Goal: Task Accomplishment & Management: Manage account settings

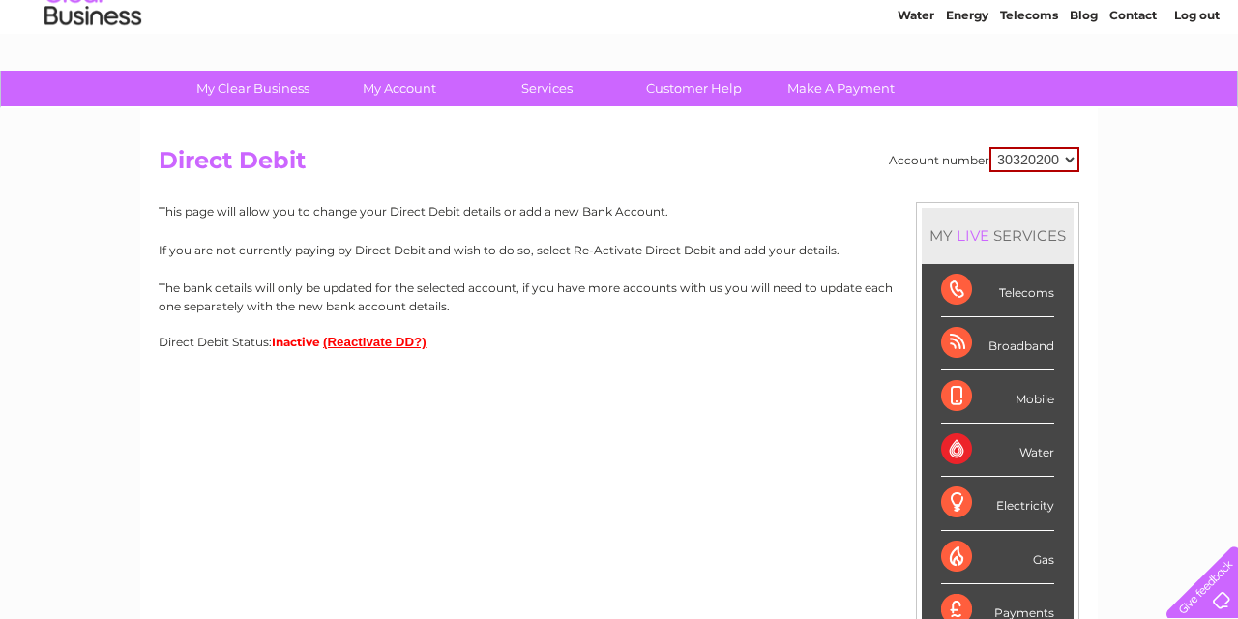
scroll to position [74, 0]
click at [358, 340] on button "(Reactivate DD?)" at bounding box center [375, 342] width 104 height 15
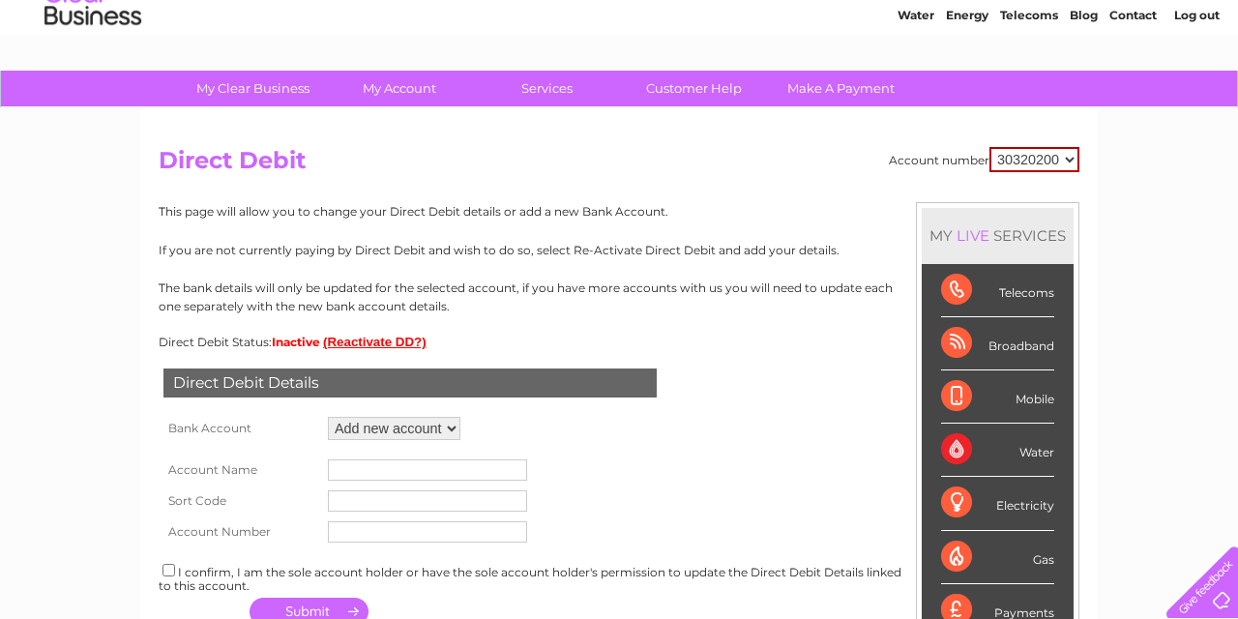
click at [536, 426] on div "Direct Debit Details Bank Account Add new account Loading... Account Name Sort …" at bounding box center [619, 489] width 921 height 281
click at [352, 462] on input "text" at bounding box center [427, 469] width 199 height 21
type input "Ripe and Chalvington Community Association CIC"
click at [347, 498] on input "text" at bounding box center [427, 500] width 199 height 21
type input "309950"
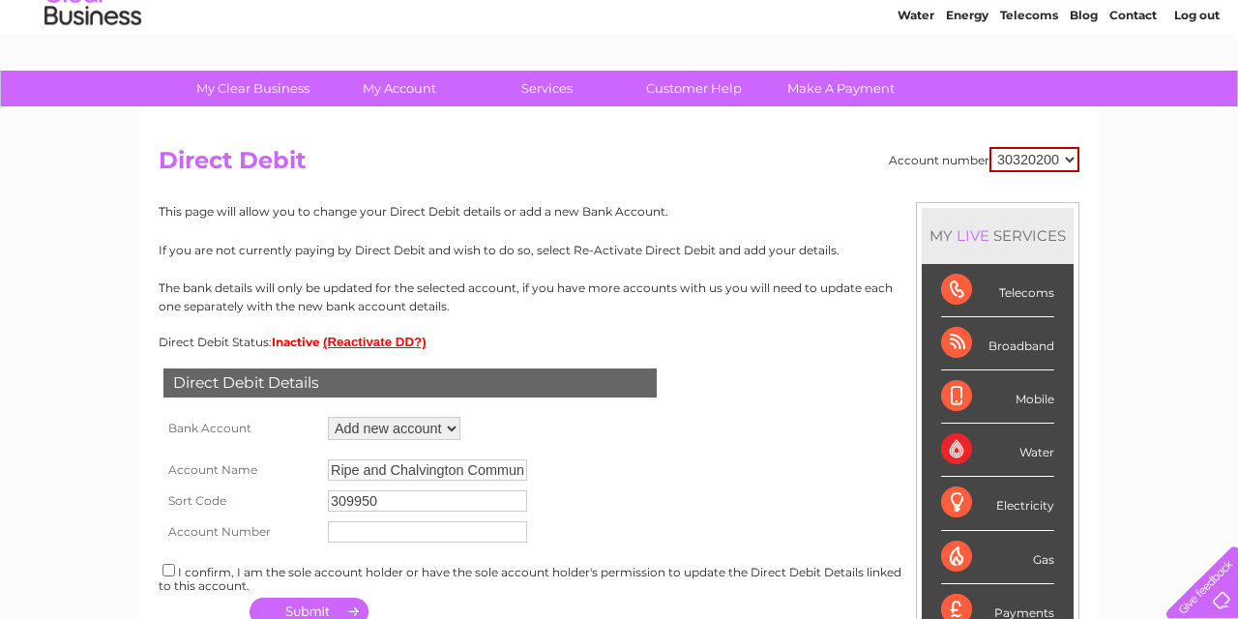
click at [336, 530] on input "text" at bounding box center [427, 531] width 199 height 21
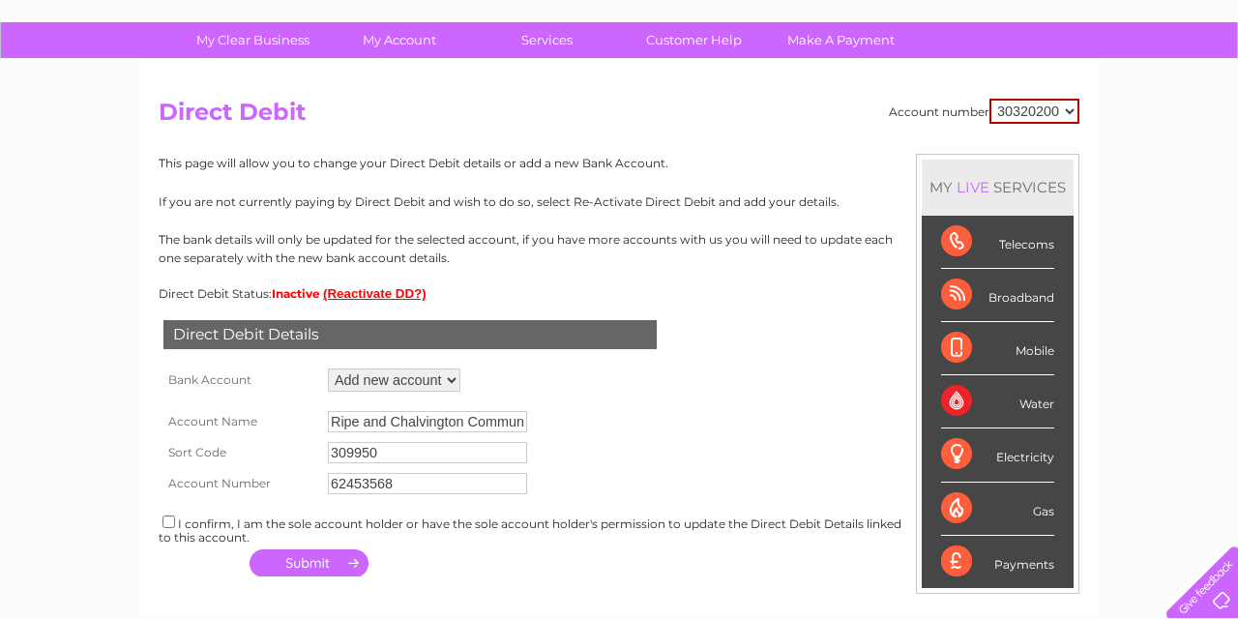
scroll to position [138, 0]
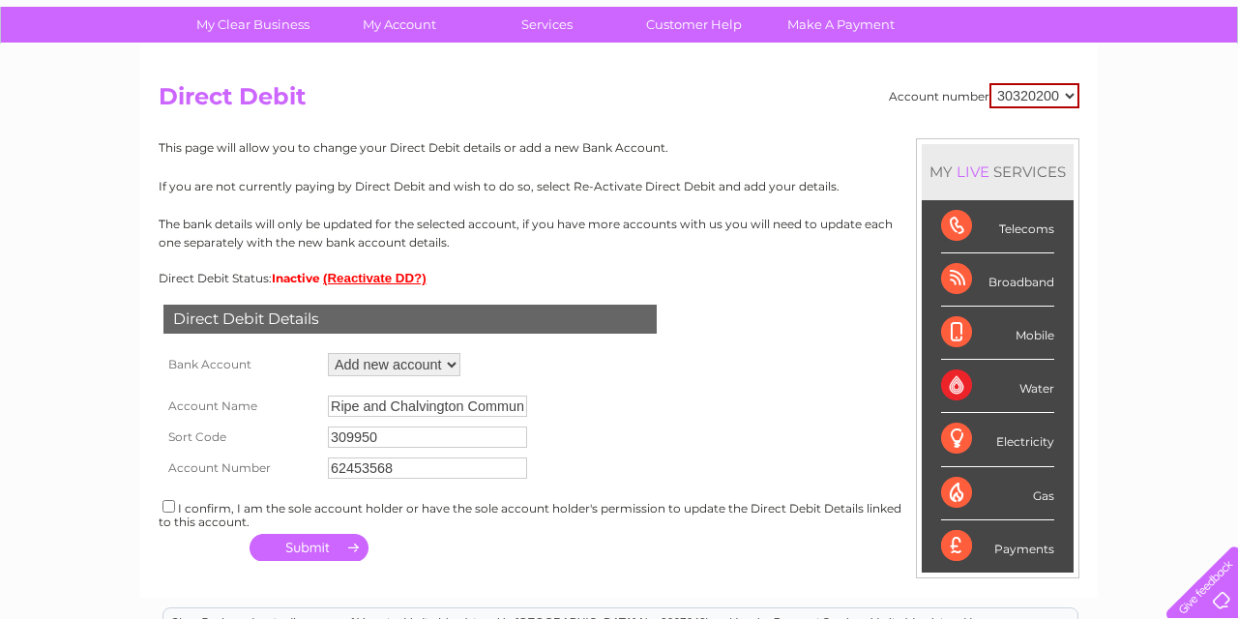
type input "62453568"
click at [164, 502] on input "checkbox" at bounding box center [169, 506] width 13 height 13
checkbox input "true"
click at [310, 541] on button "button" at bounding box center [309, 547] width 119 height 27
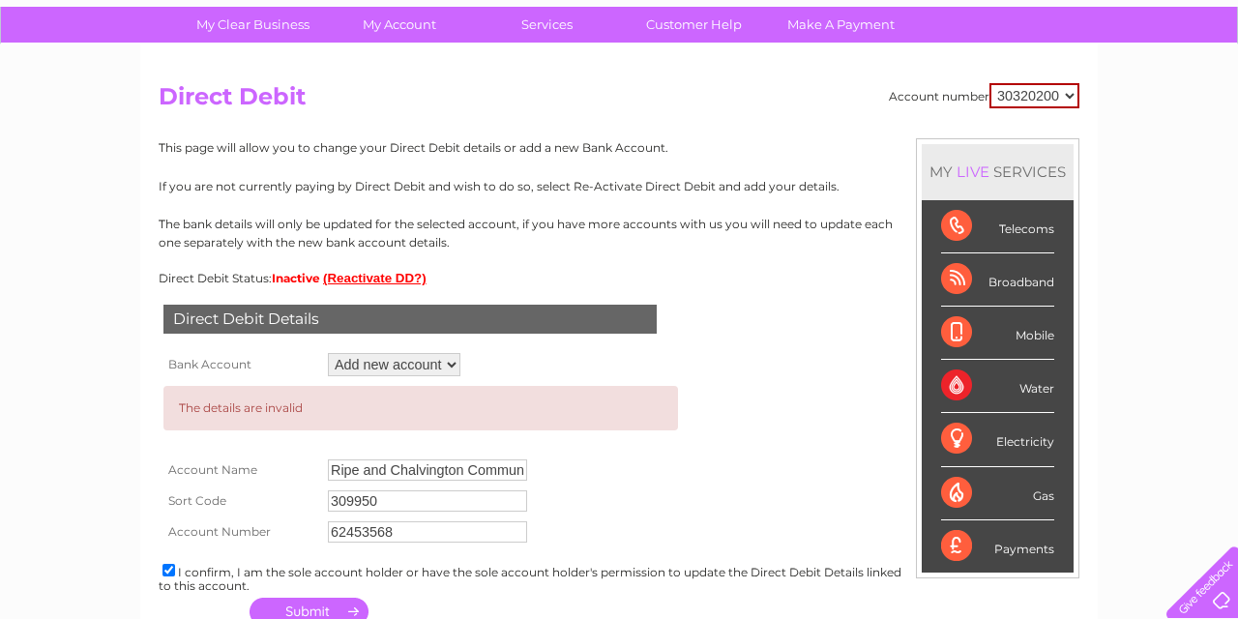
click at [349, 499] on input "309950" at bounding box center [427, 500] width 199 height 21
click at [367, 498] on input "30 9950" at bounding box center [427, 500] width 199 height 21
type input "30 99 50"
click at [497, 463] on input "Ripe and Chalvington Community Association CIC" at bounding box center [427, 469] width 199 height 21
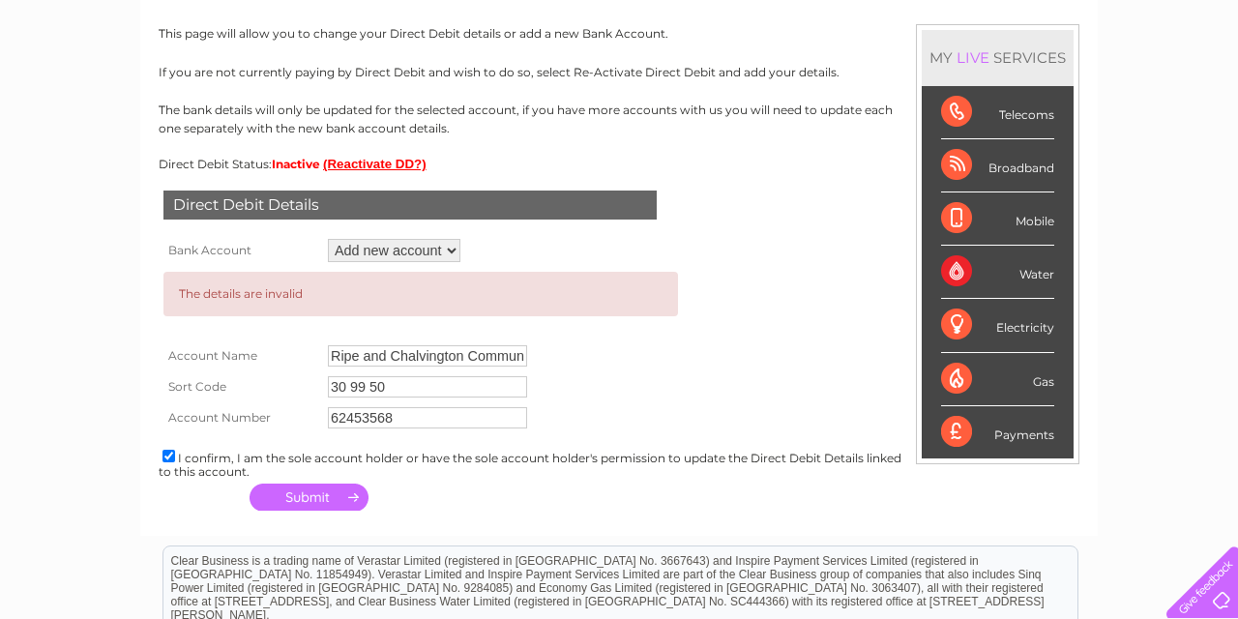
scroll to position [252, 0]
click at [876, 339] on form "The details are invalid Account Name Ripe and Chalvington Community Association…" at bounding box center [619, 350] width 921 height 166
click at [308, 492] on button "button" at bounding box center [309, 497] width 119 height 27
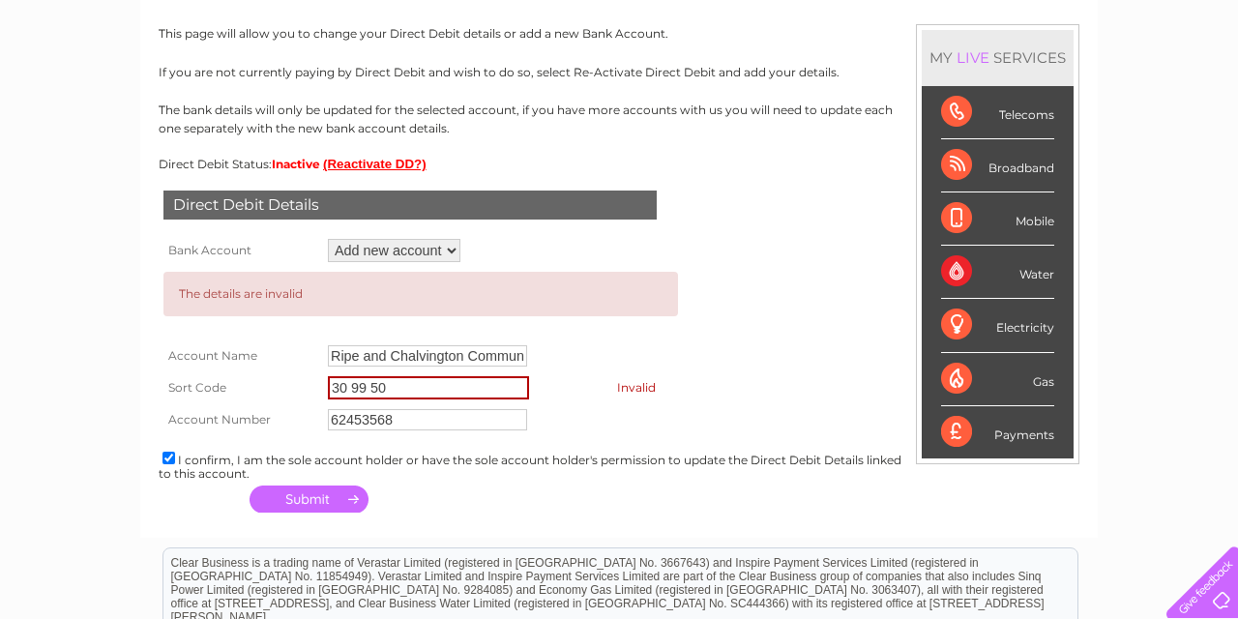
click at [352, 385] on input "30 99 50" at bounding box center [428, 387] width 201 height 23
click at [377, 387] on input "30-99 50" at bounding box center [428, 387] width 201 height 23
type input "30-99-50"
click at [317, 495] on button "button" at bounding box center [309, 499] width 119 height 27
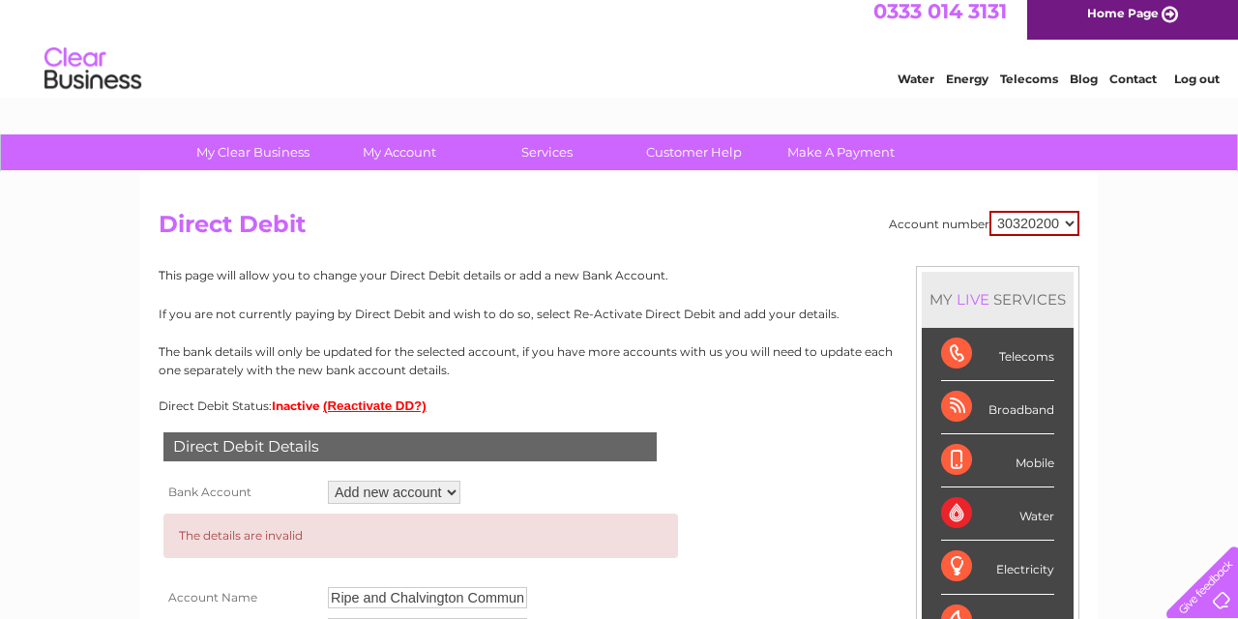
scroll to position [27, 0]
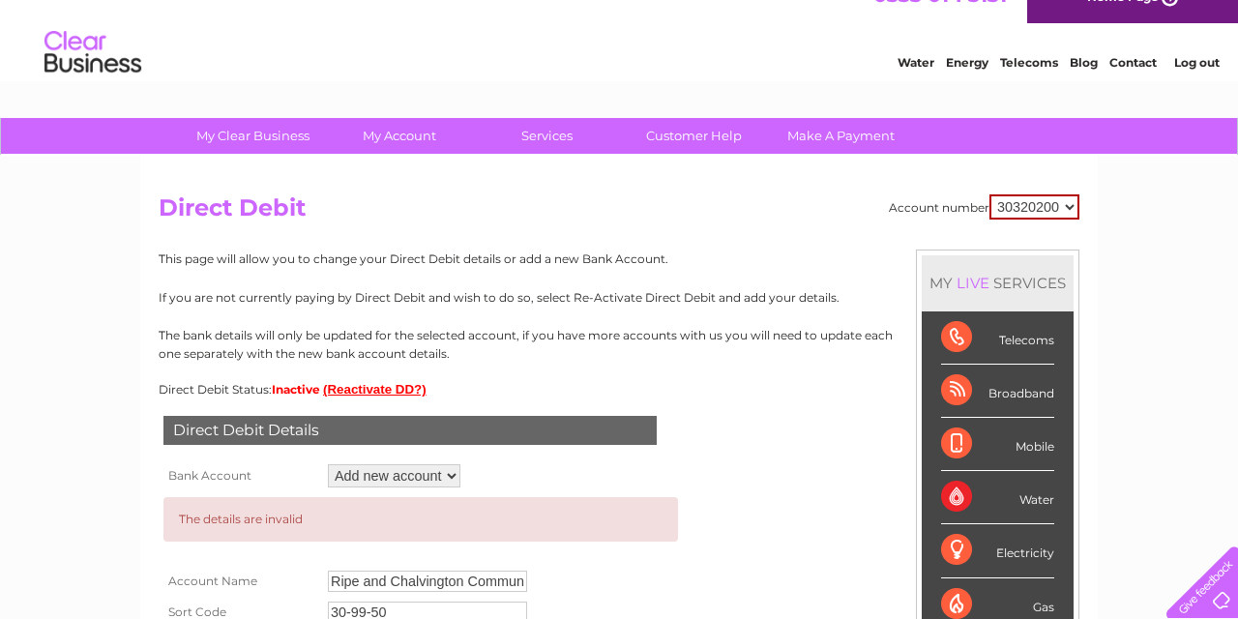
click at [371, 389] on button "(Reactivate DD?)" at bounding box center [375, 389] width 104 height 15
click at [371, 385] on button "(Reactivate DD?)" at bounding box center [375, 389] width 104 height 15
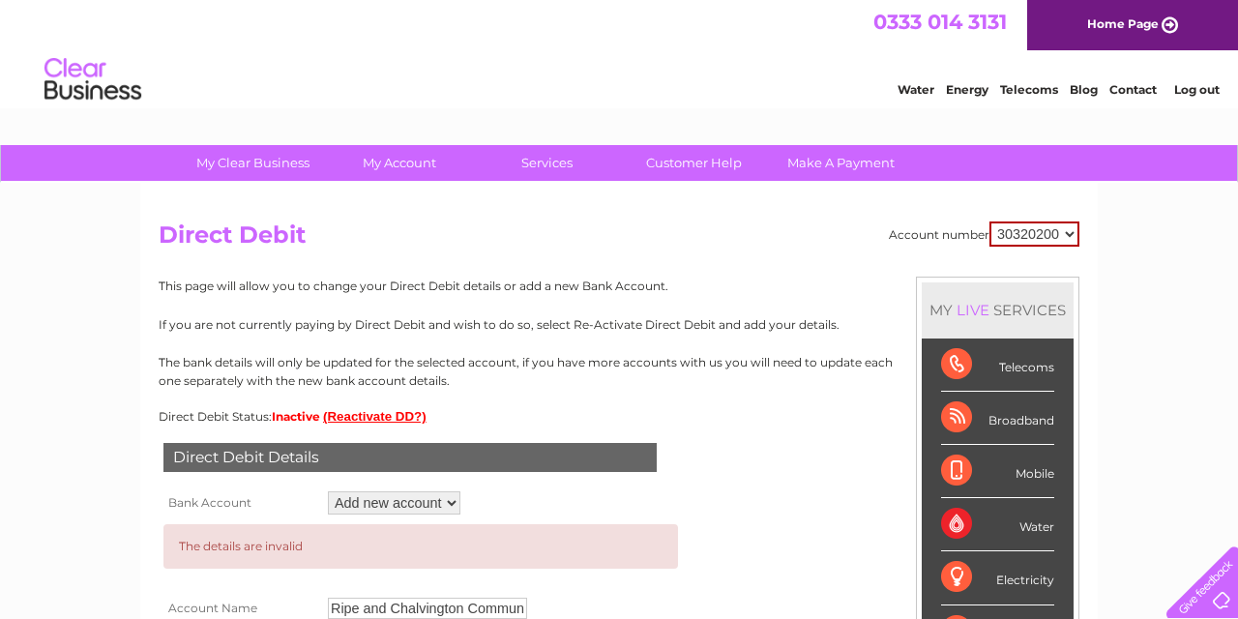
scroll to position [0, 0]
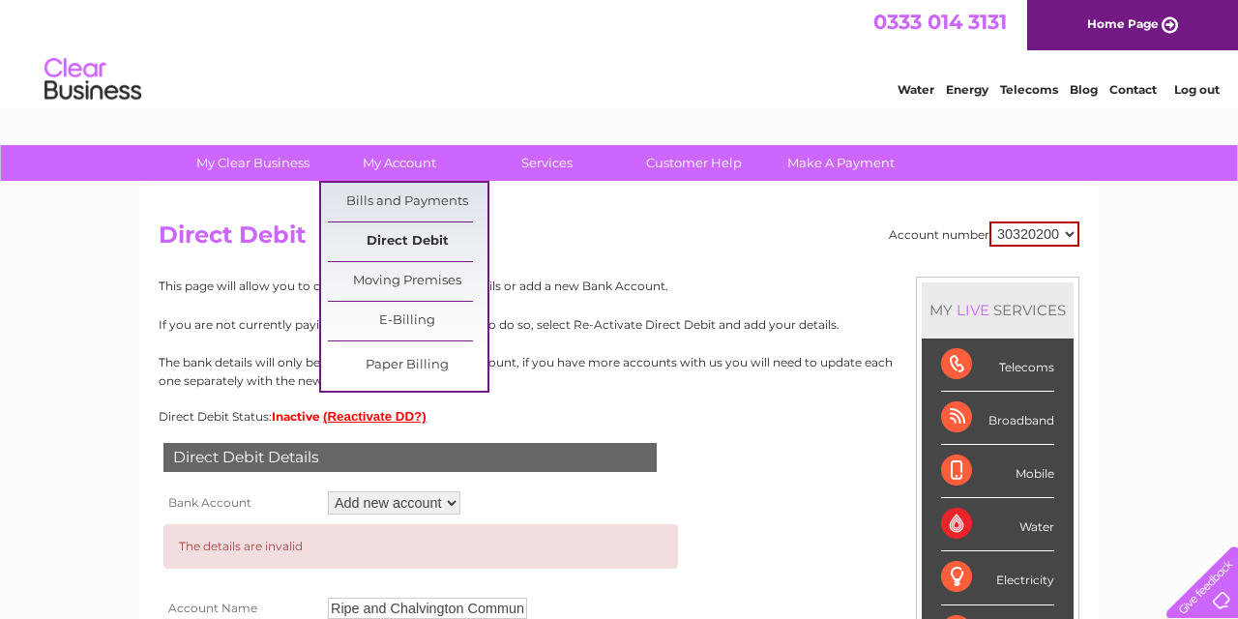
click at [419, 236] on link "Direct Debit" at bounding box center [408, 241] width 160 height 39
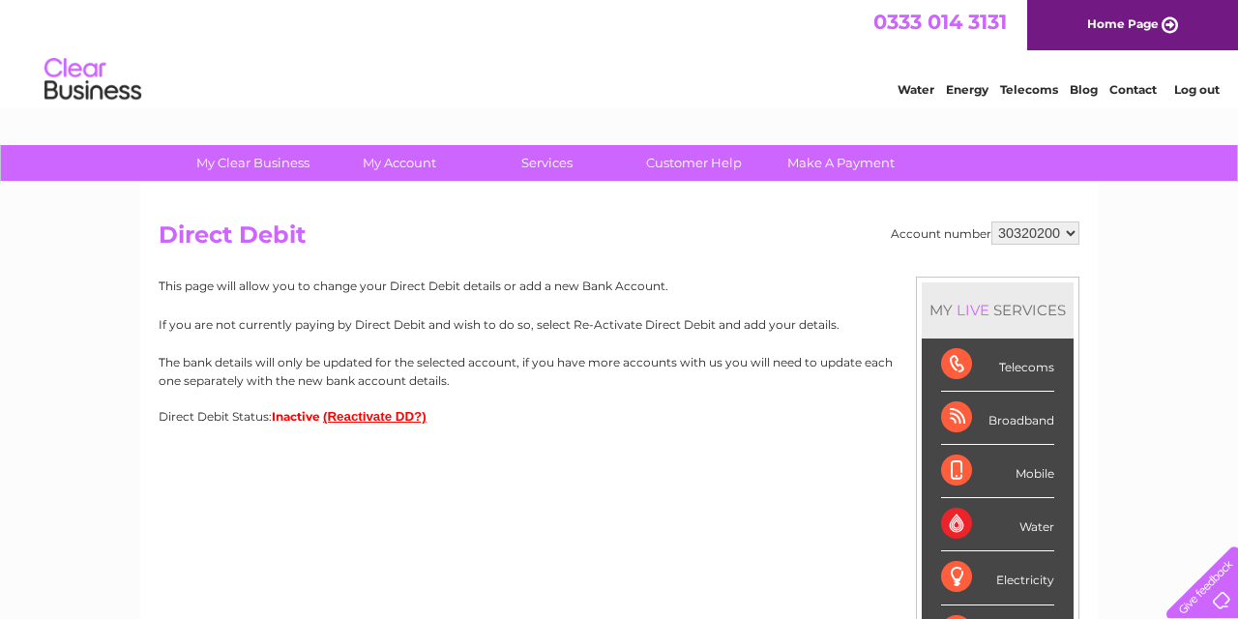
click at [375, 414] on button "(Reactivate DD?)" at bounding box center [375, 416] width 104 height 15
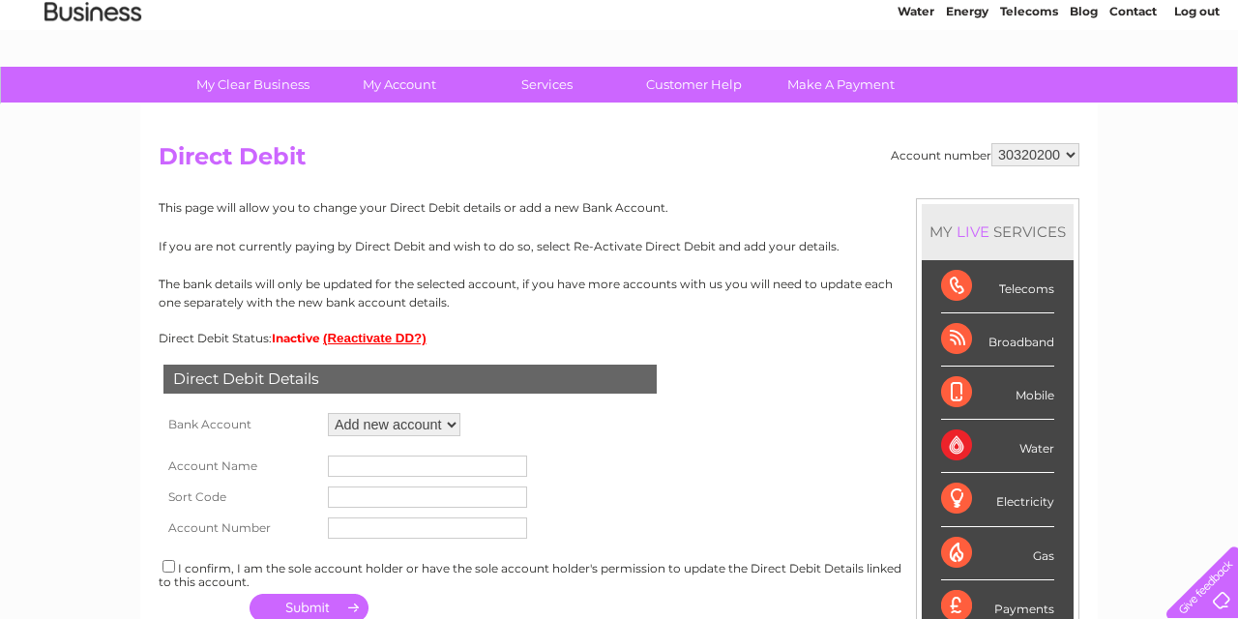
scroll to position [84, 0]
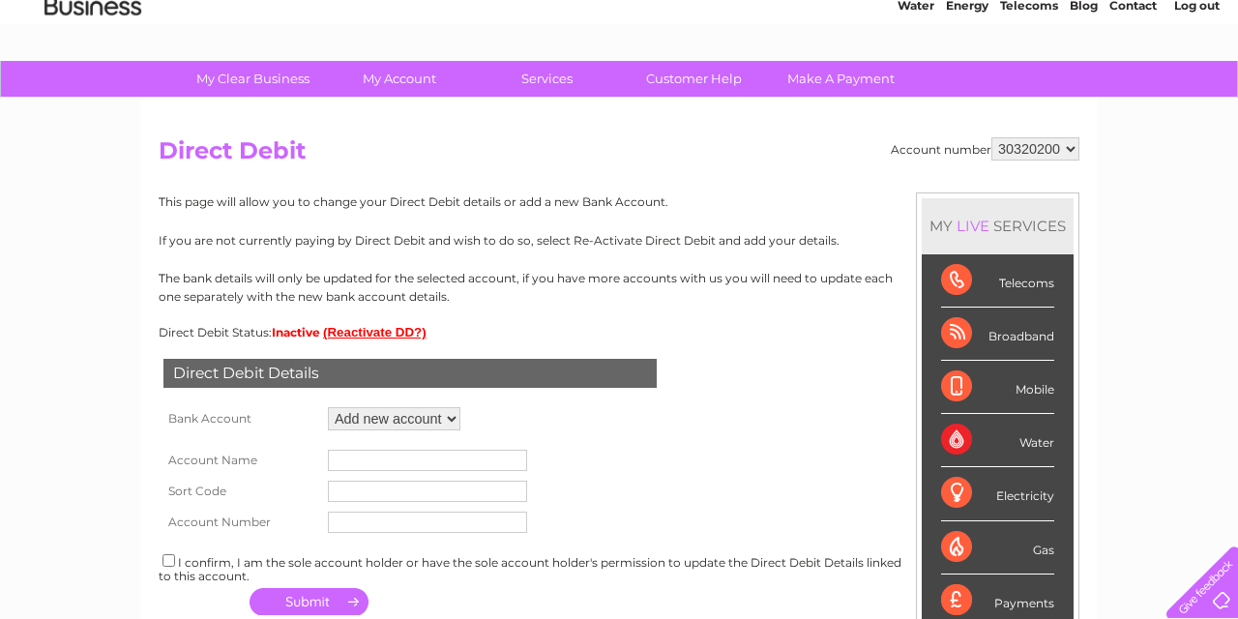
click at [386, 455] on input "text" at bounding box center [427, 460] width 199 height 21
type input "Ripe & Chalvington Community Association CIC"
click at [348, 488] on input "text" at bounding box center [427, 491] width 199 height 21
type input "30-99-50"
click at [359, 518] on input "text" at bounding box center [427, 522] width 199 height 21
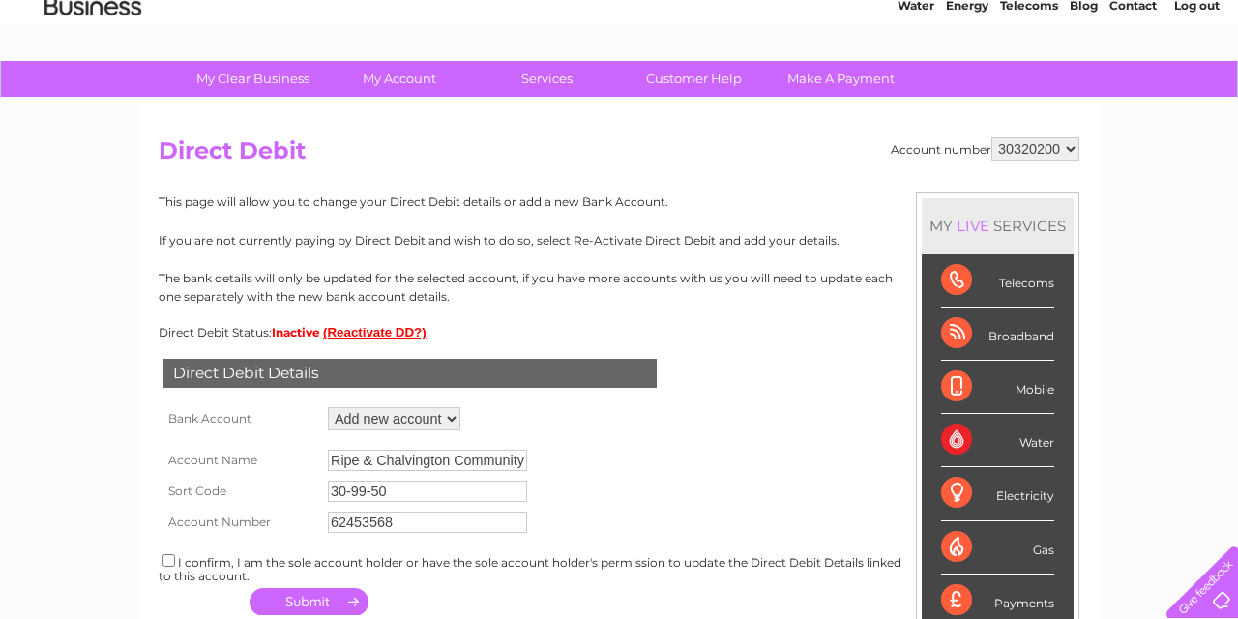
type input "62453568"
click at [165, 557] on input "checkbox" at bounding box center [169, 560] width 13 height 13
checkbox input "true"
click at [317, 596] on button "button" at bounding box center [309, 601] width 119 height 27
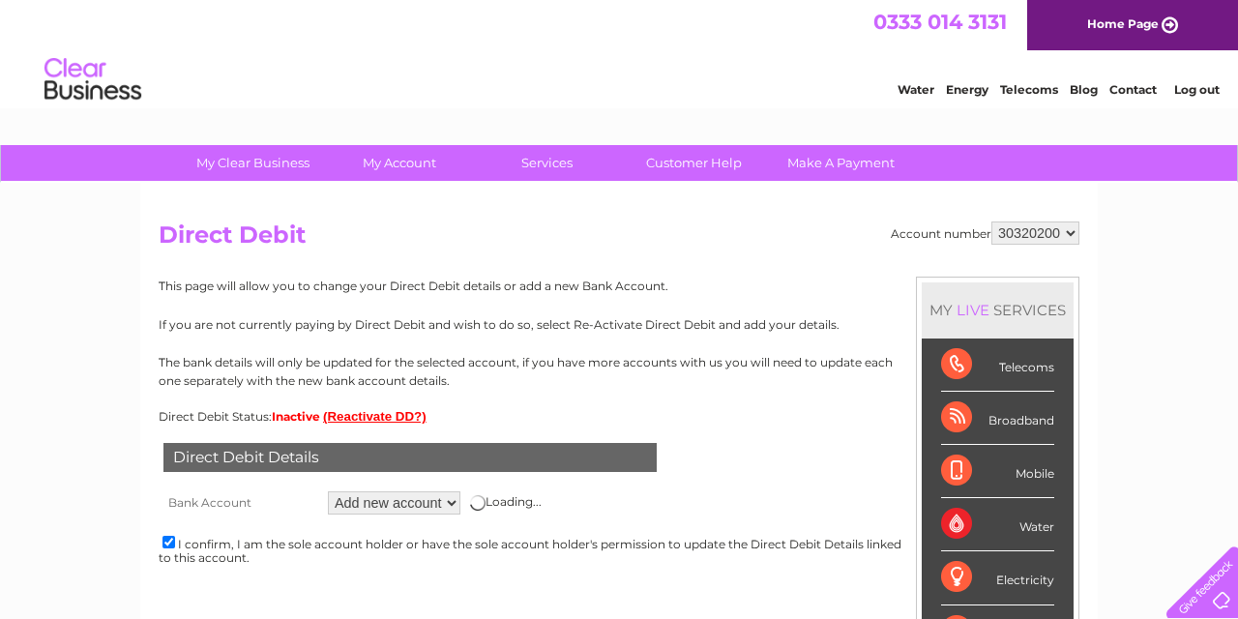
scroll to position [0, 0]
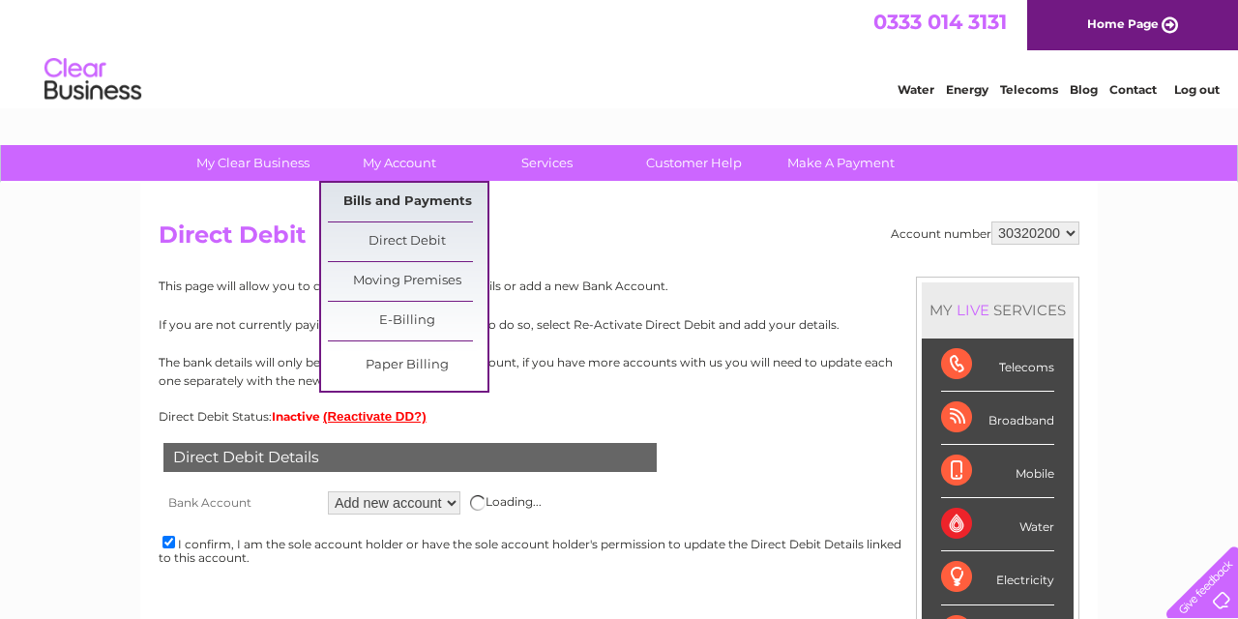
click at [400, 197] on link "Bills and Payments" at bounding box center [408, 202] width 160 height 39
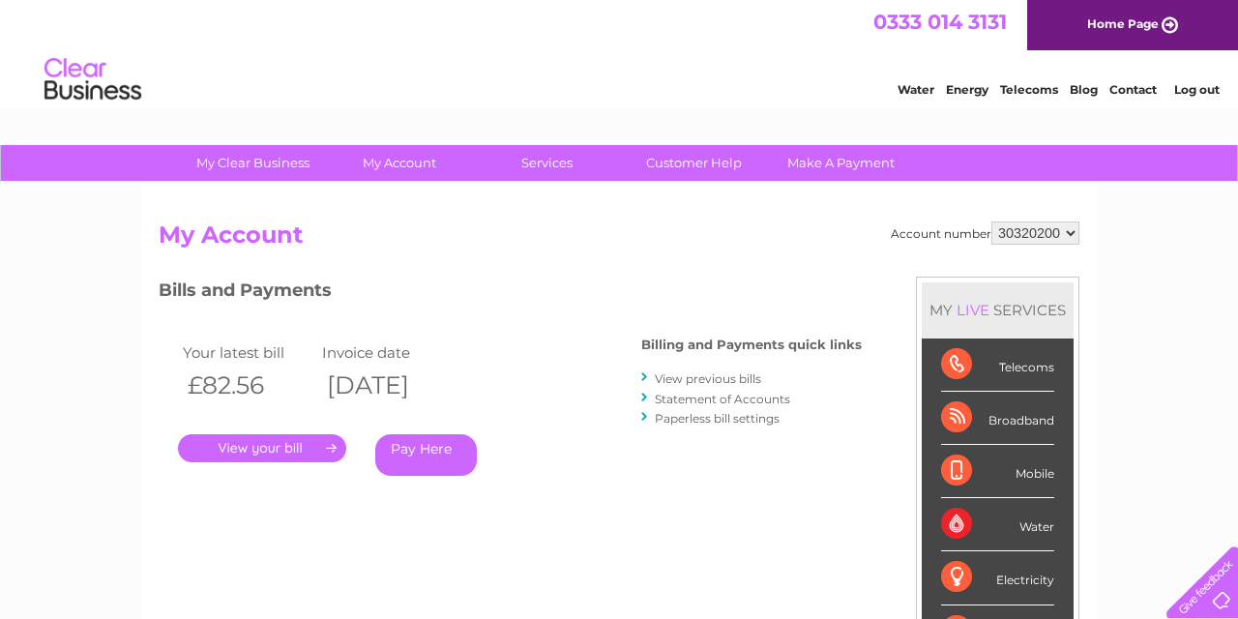
click at [259, 446] on link "." at bounding box center [262, 448] width 168 height 28
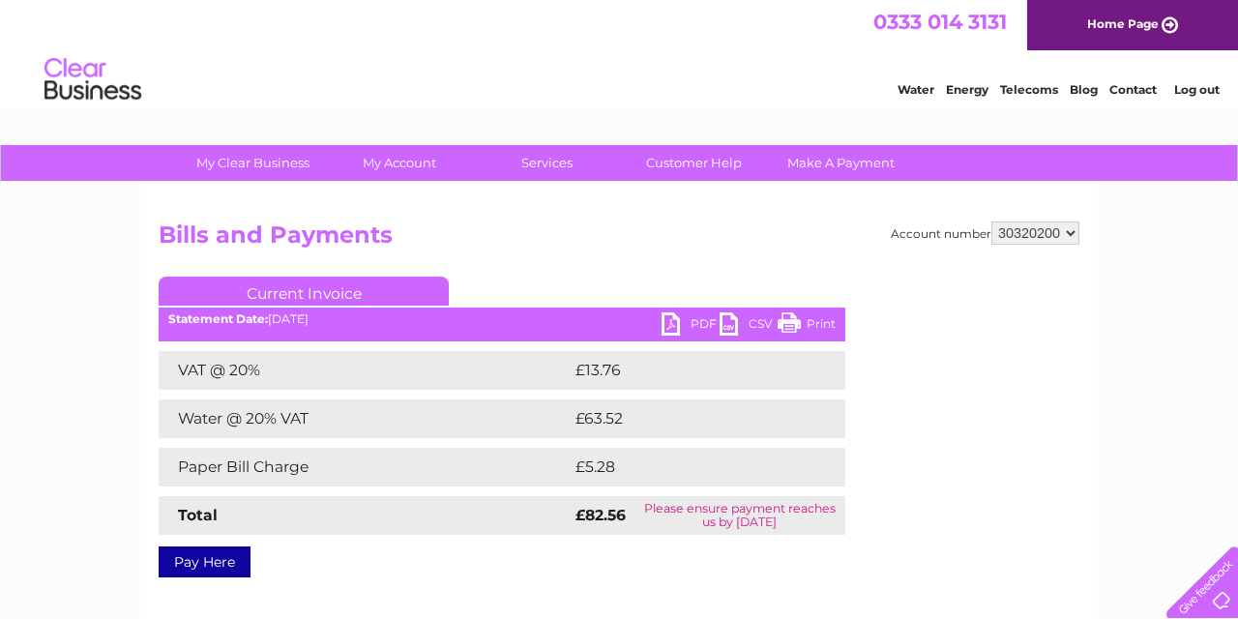
click at [670, 322] on link "PDF" at bounding box center [691, 326] width 58 height 28
